Goal: Find specific page/section: Find specific page/section

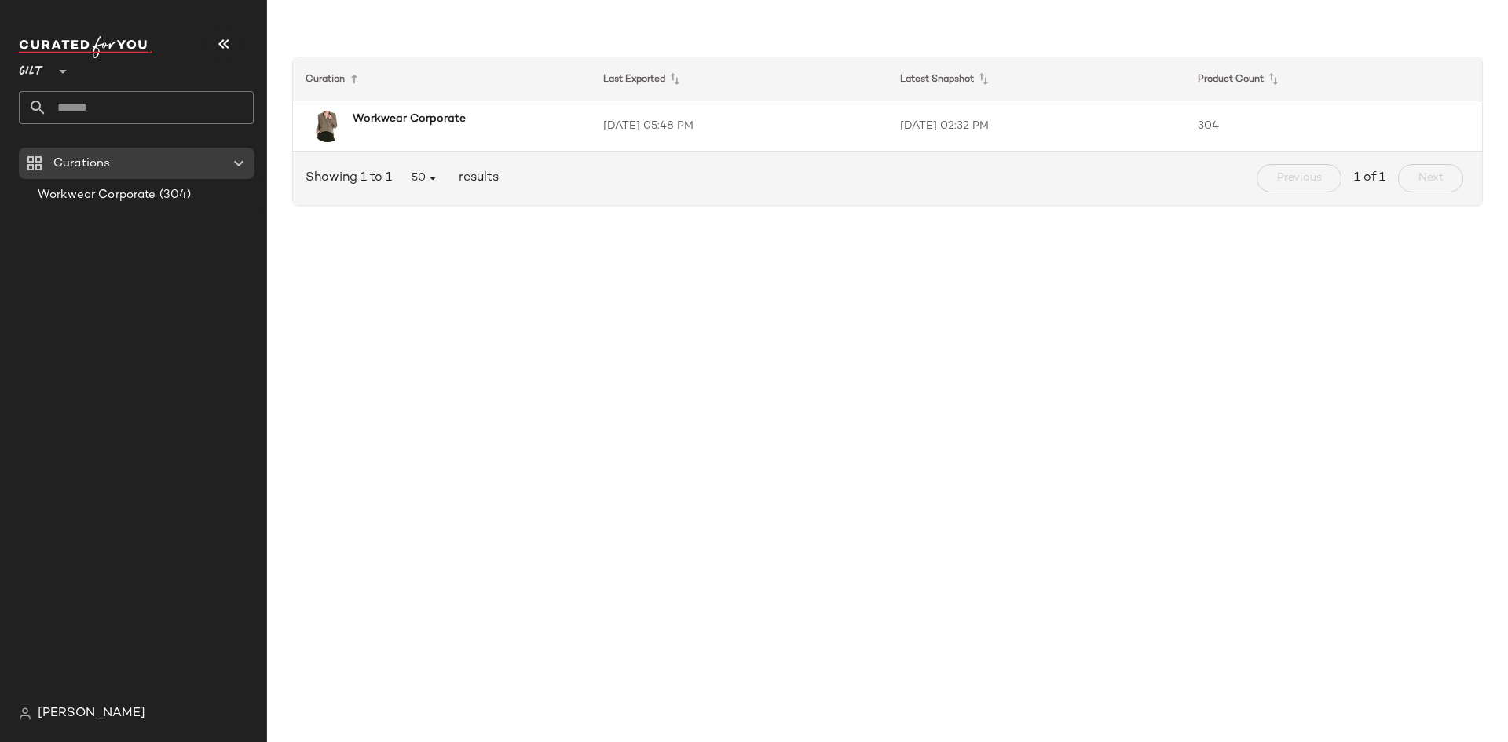
click at [1492, 353] on div "Curation Last Exported Latest Snapshot Product Count Workwear Corporate [DATE] …" at bounding box center [887, 383] width 1241 height 717
click at [101, 158] on span "Curations" at bounding box center [81, 164] width 57 height 18
click at [57, 64] on icon at bounding box center [62, 71] width 19 height 19
click at [58, 148] on div "Rue La La" at bounding box center [61, 144] width 60 height 19
type input "**"
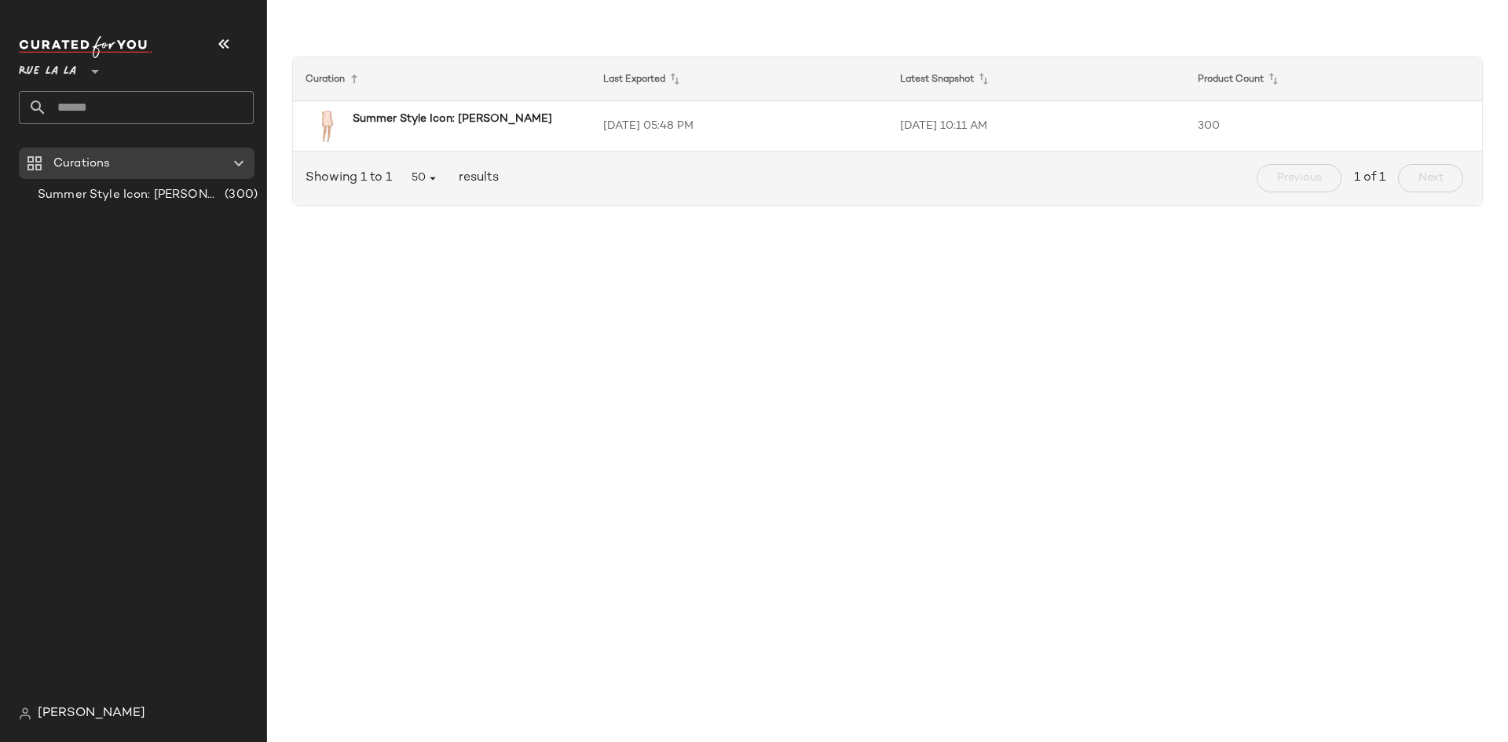
click at [1394, 387] on div "Curation Last Exported Latest Snapshot Product Count Summer Style Icon: [PERSON…" at bounding box center [887, 383] width 1241 height 717
click at [459, 125] on b "Summer Style Icon: [PERSON_NAME]" at bounding box center [452, 119] width 199 height 16
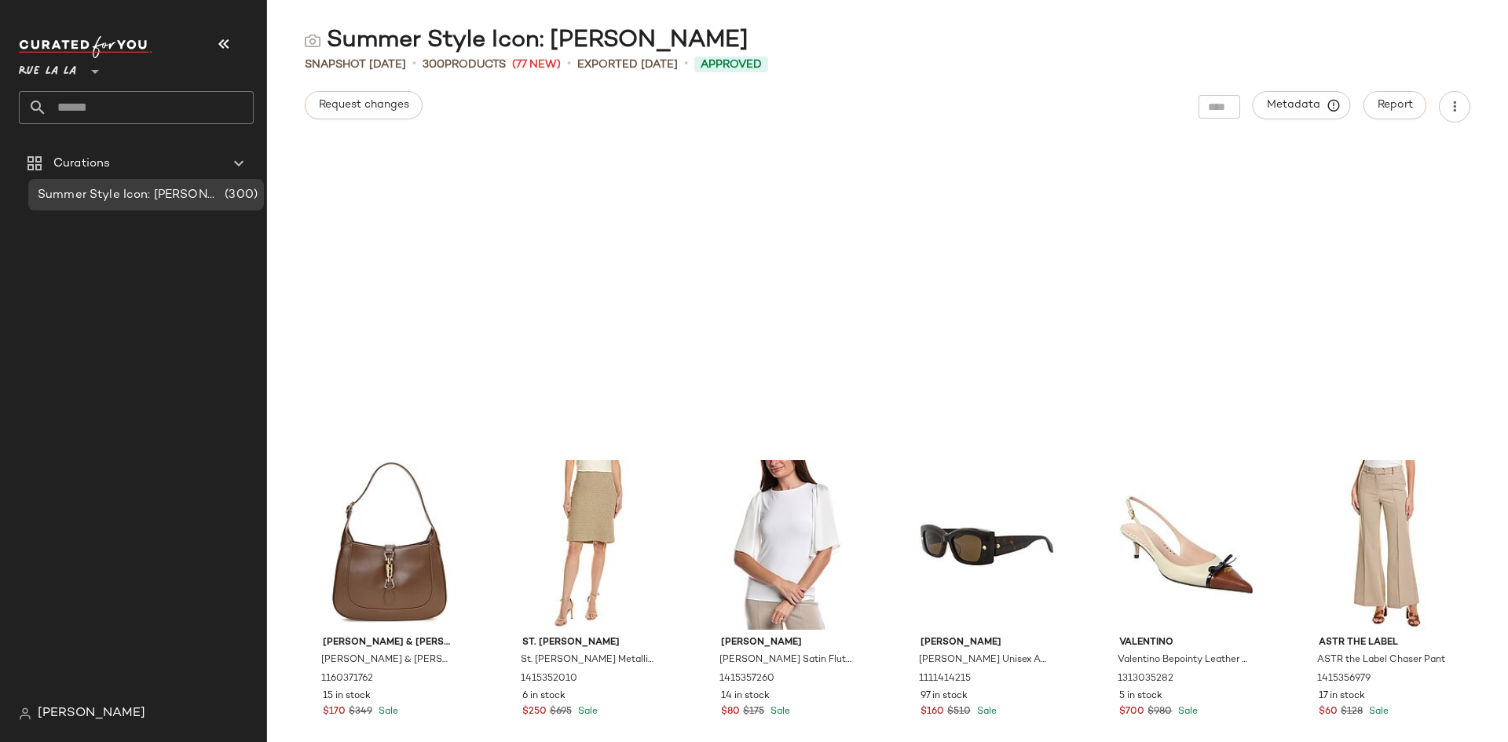
scroll to position [2866, 0]
